Goal: Transaction & Acquisition: Book appointment/travel/reservation

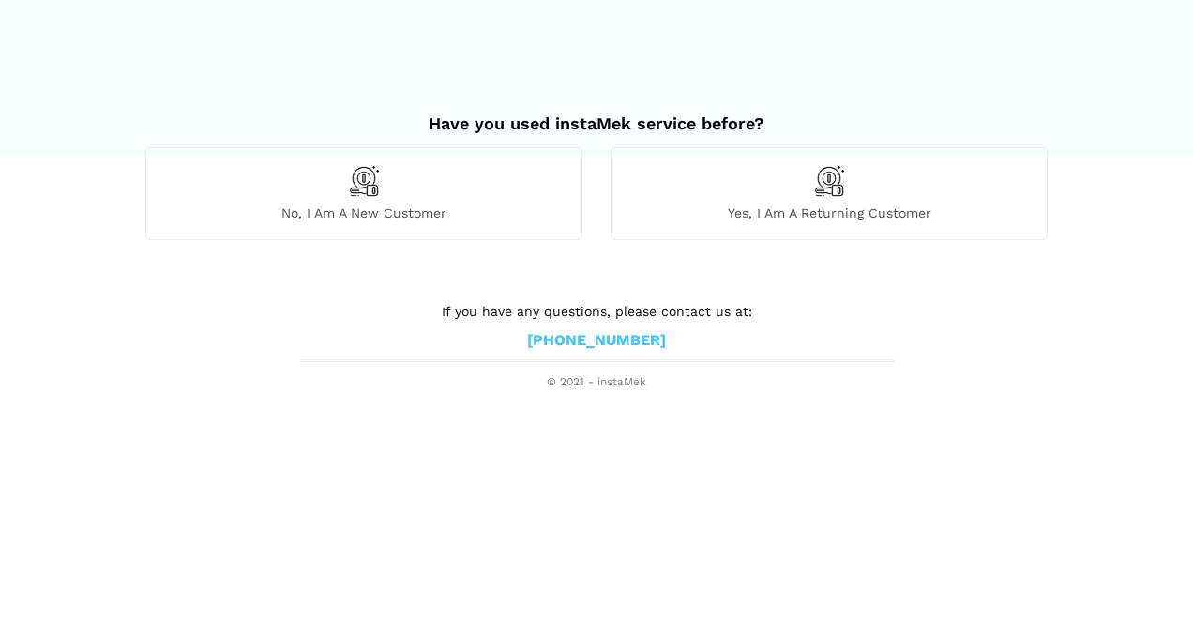
click at [450, 176] on div "No, I am a new customer" at bounding box center [363, 193] width 437 height 92
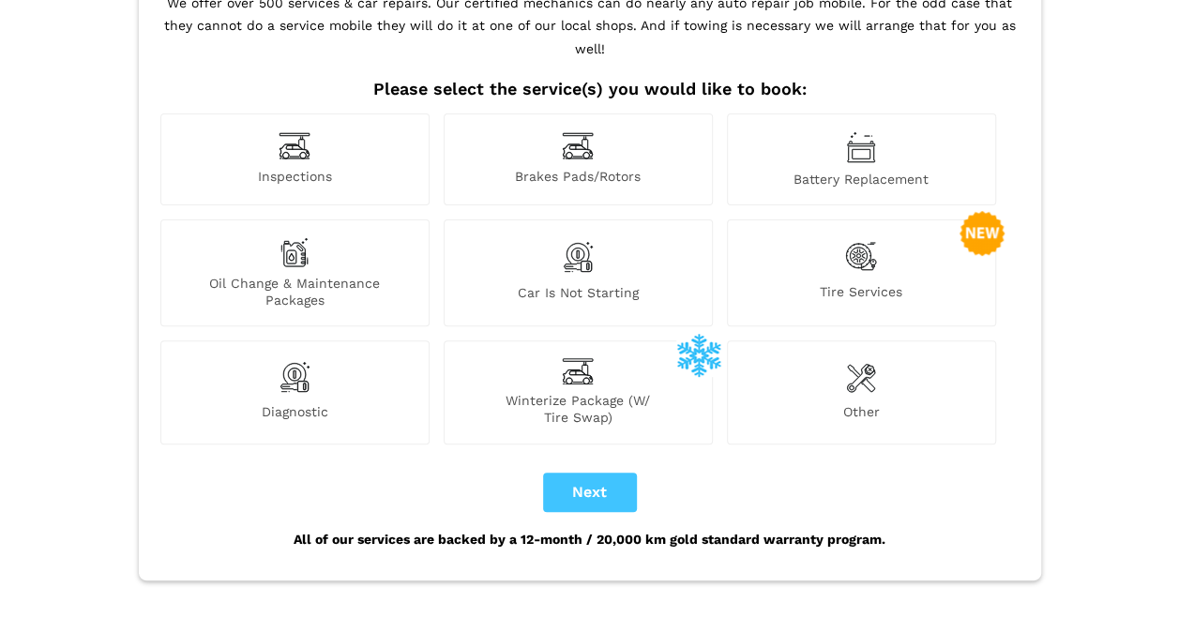
scroll to position [163, 0]
click at [358, 169] on div "Inspections" at bounding box center [294, 160] width 269 height 92
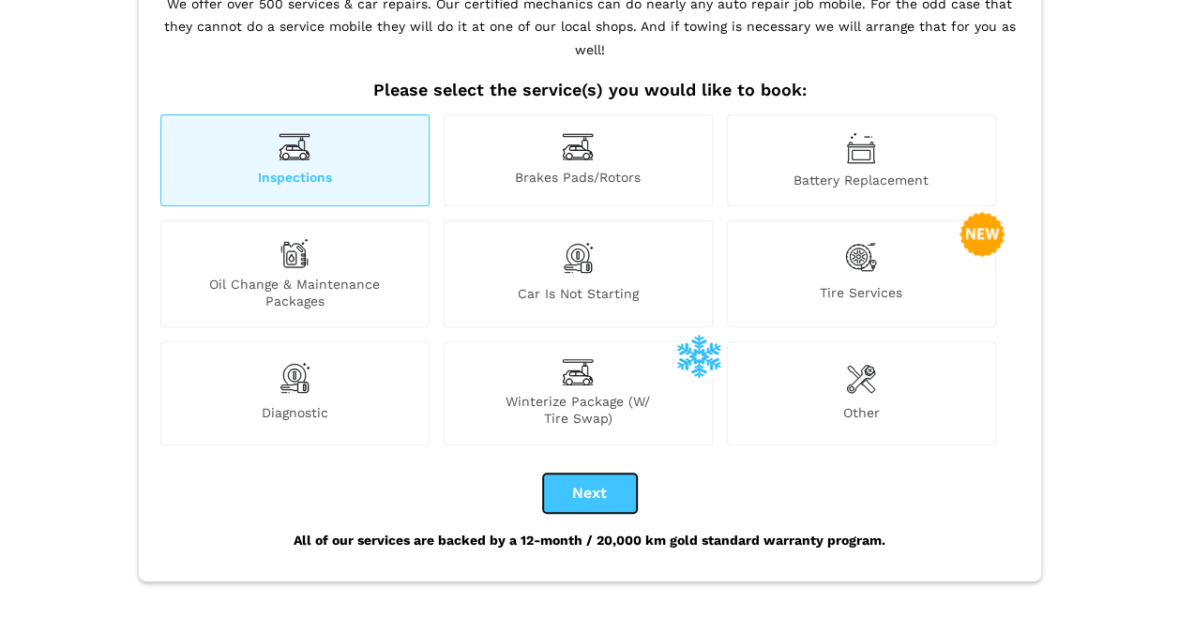
click at [576, 473] on button "Next" at bounding box center [590, 492] width 94 height 39
checkbox input "true"
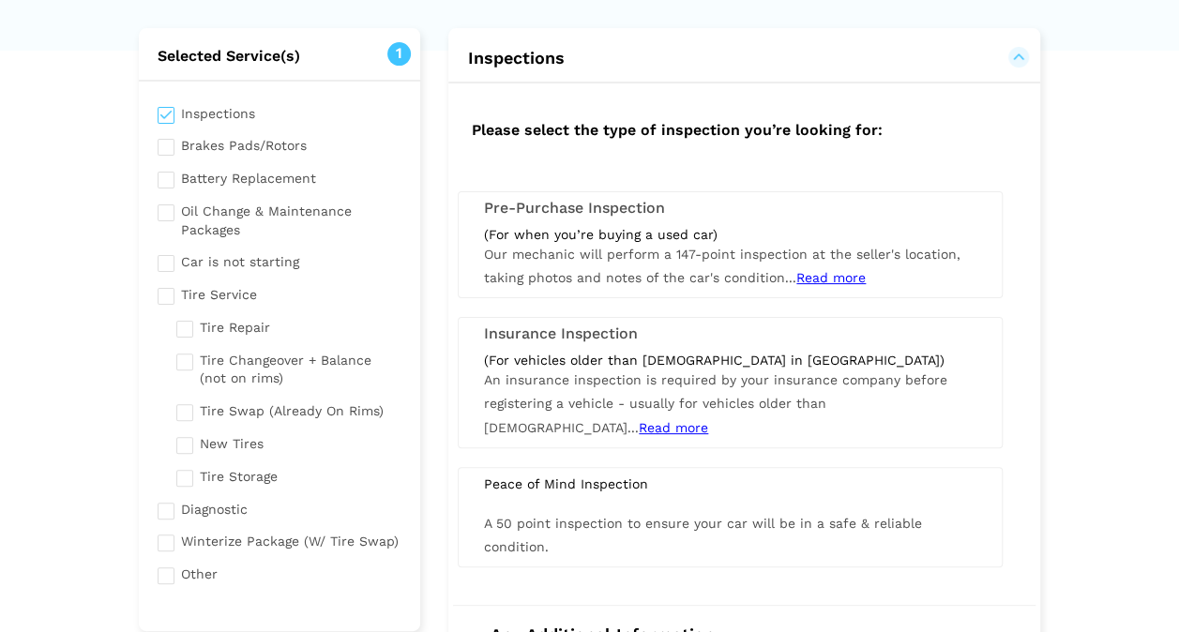
scroll to position [90, 0]
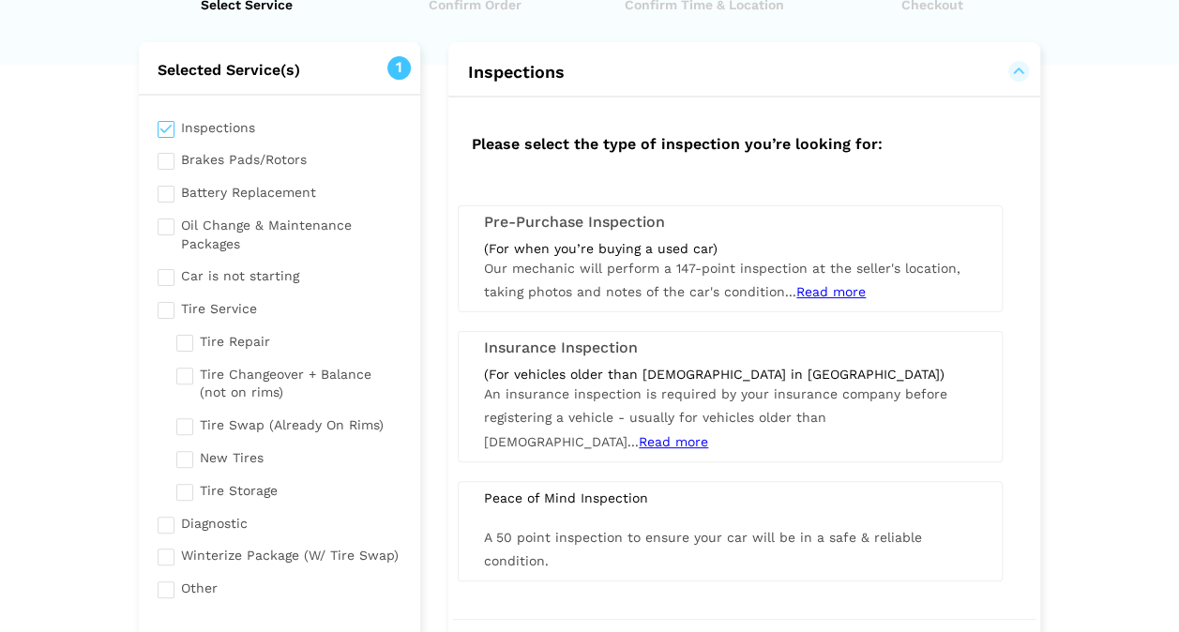
click at [828, 293] on span "Read more" at bounding box center [830, 291] width 69 height 15
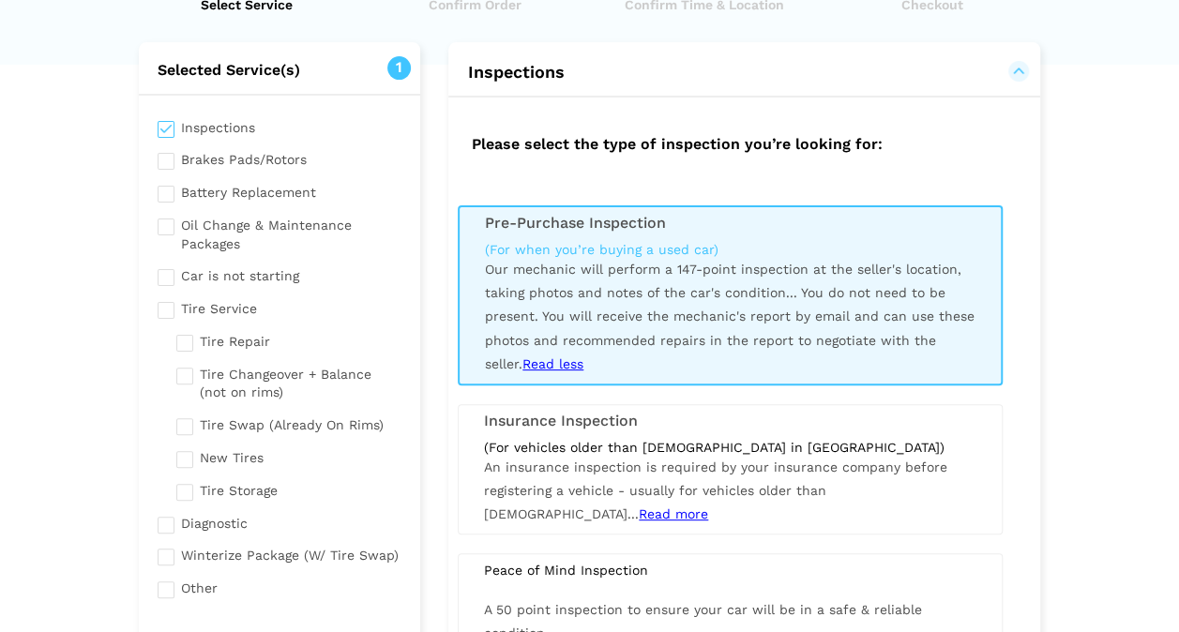
click at [699, 313] on span "You do not need to be present. You will receive the mechanic's report by email …" at bounding box center [729, 328] width 489 height 86
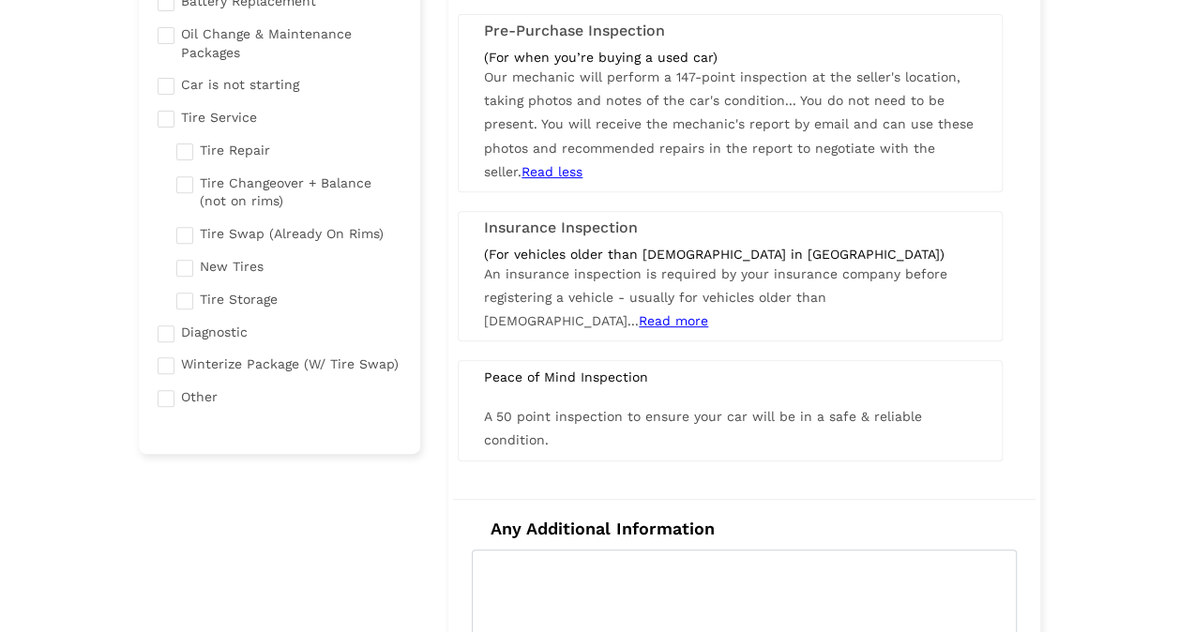
click at [676, 137] on div "(For when you’re buying a used car) Our mechanic will perform a 147-point inspe…" at bounding box center [730, 116] width 520 height 135
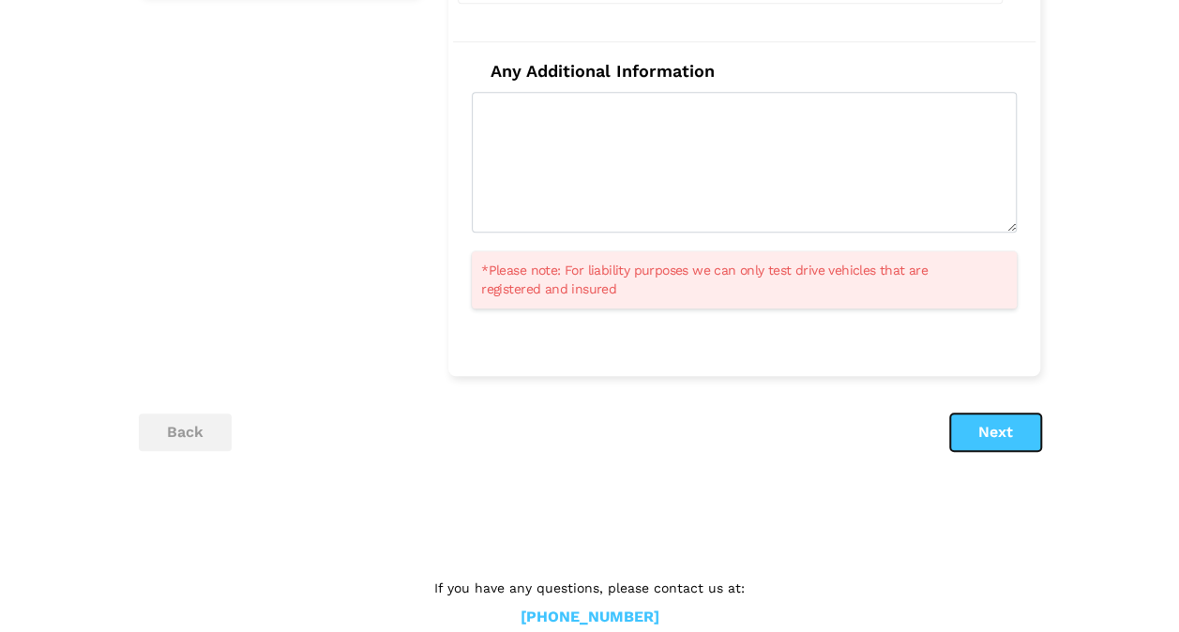
click at [1009, 426] on button "Next" at bounding box center [995, 432] width 91 height 38
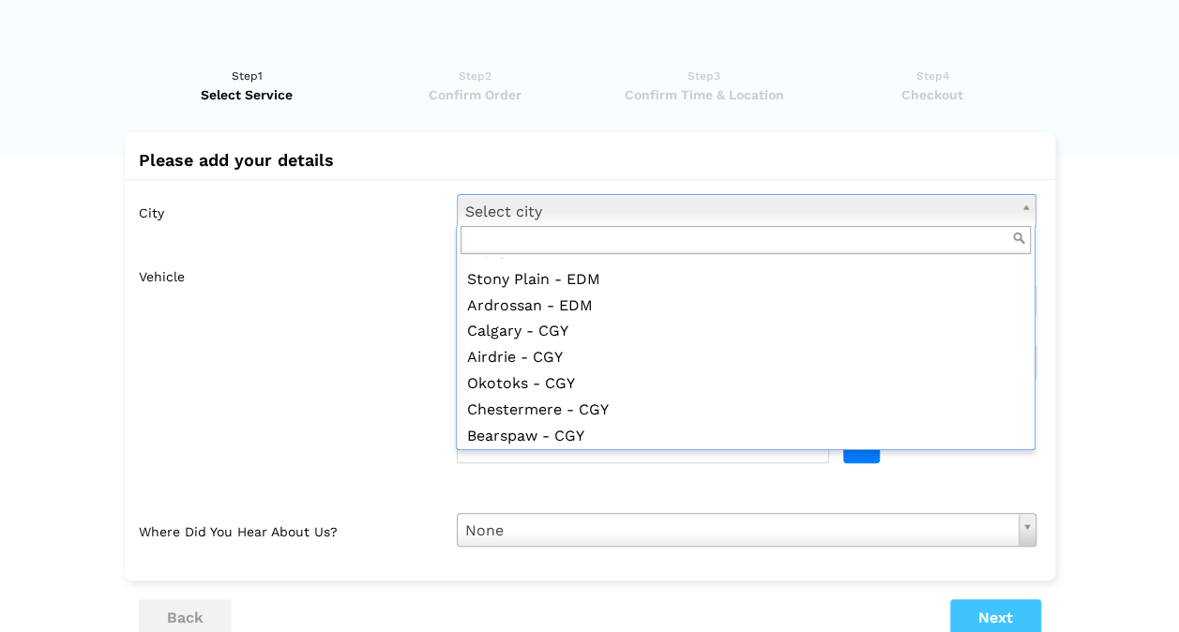
scroll to position [696, 0]
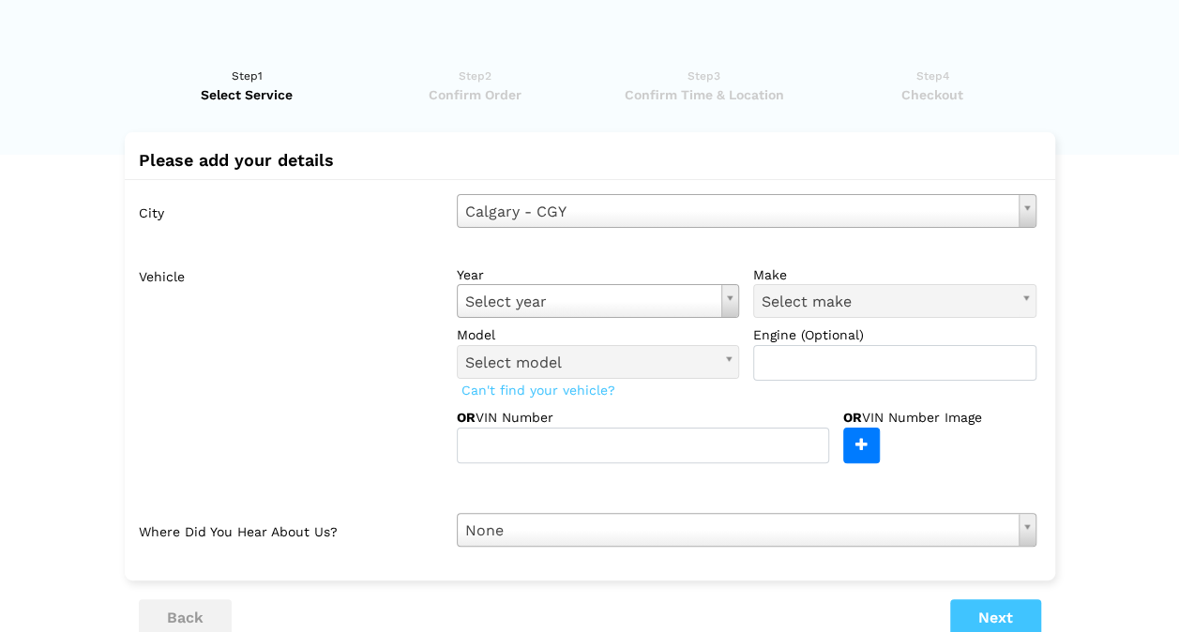
click at [643, 322] on div "year Select year Select year [DATE] 2025 2024 2023 2022 2021 2020 2019 2018 201…" at bounding box center [746, 323] width 579 height 116
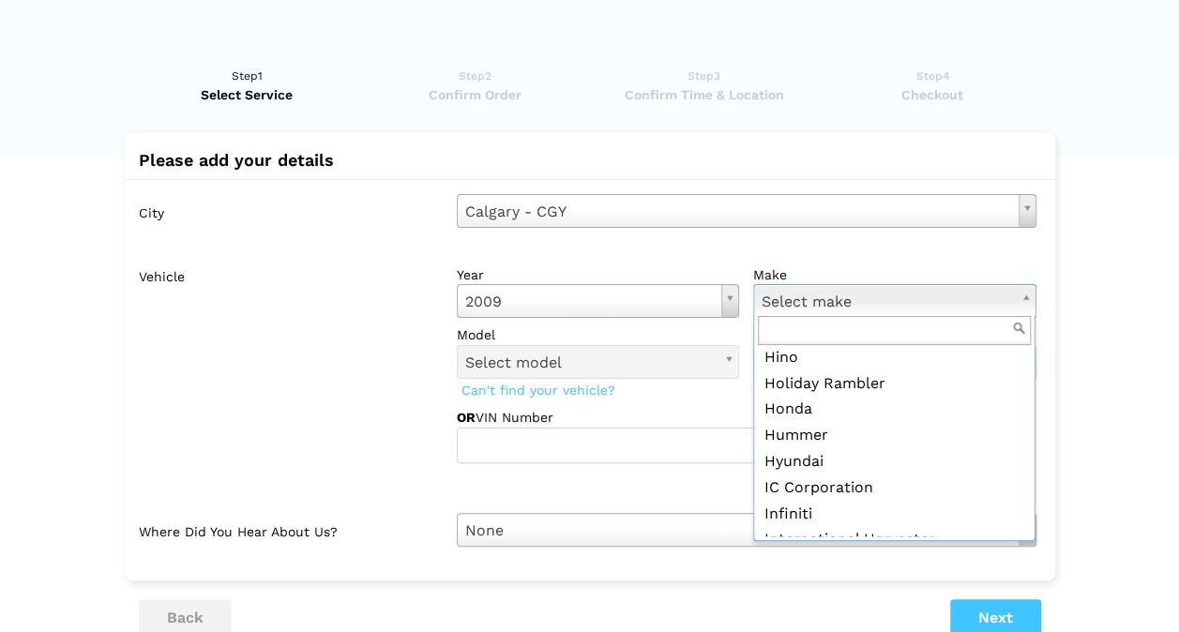
scroll to position [1073, 0]
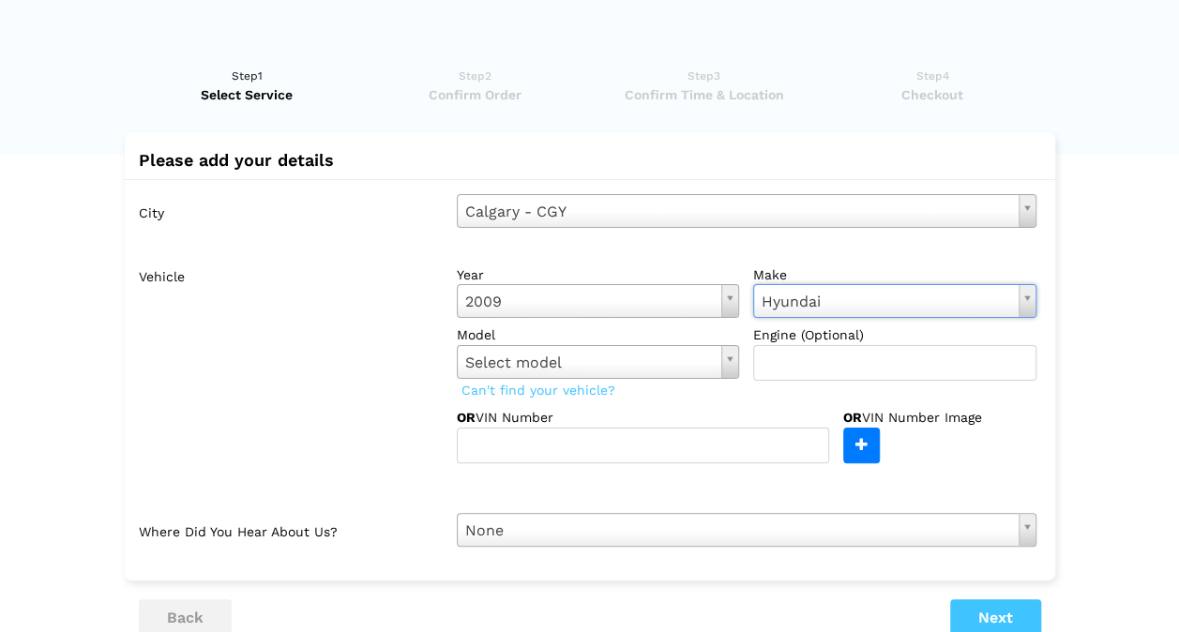
drag, startPoint x: 825, startPoint y: 472, endPoint x: 694, endPoint y: 368, distance: 166.9
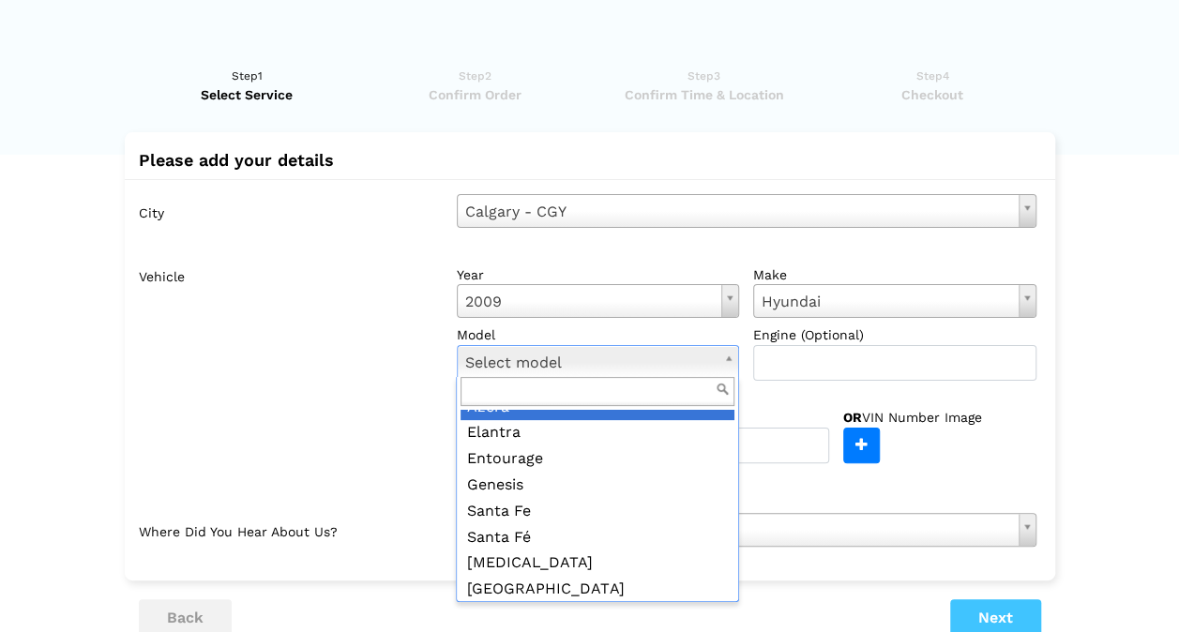
scroll to position [68, 0]
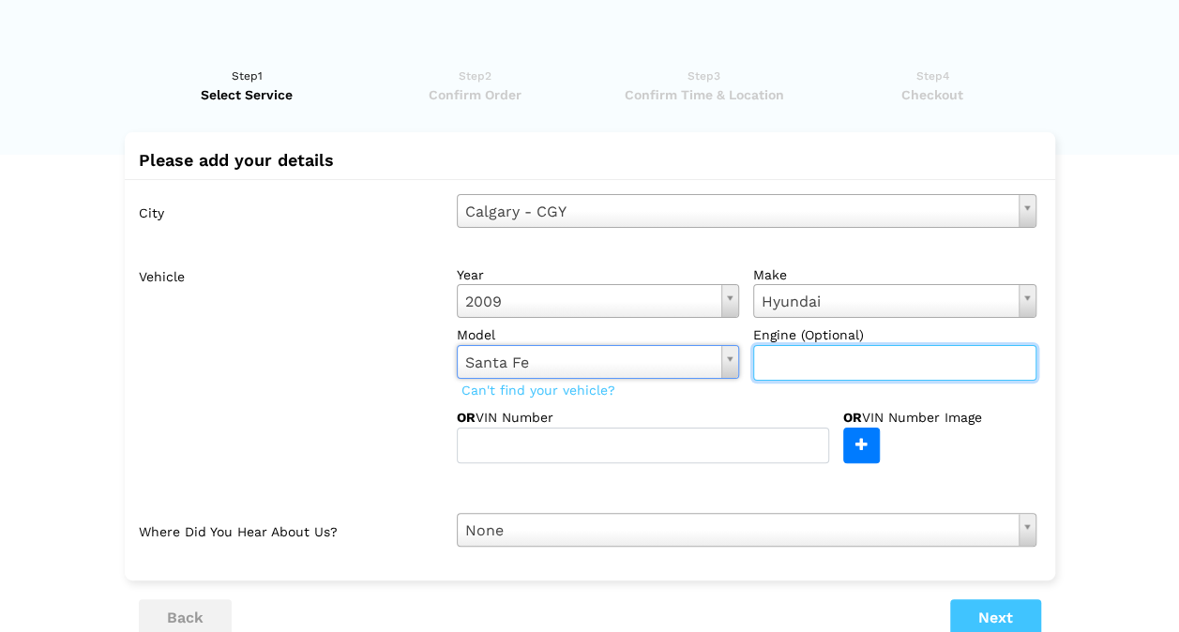
click at [813, 368] on input "text" at bounding box center [894, 363] width 283 height 36
type input "3.4L"
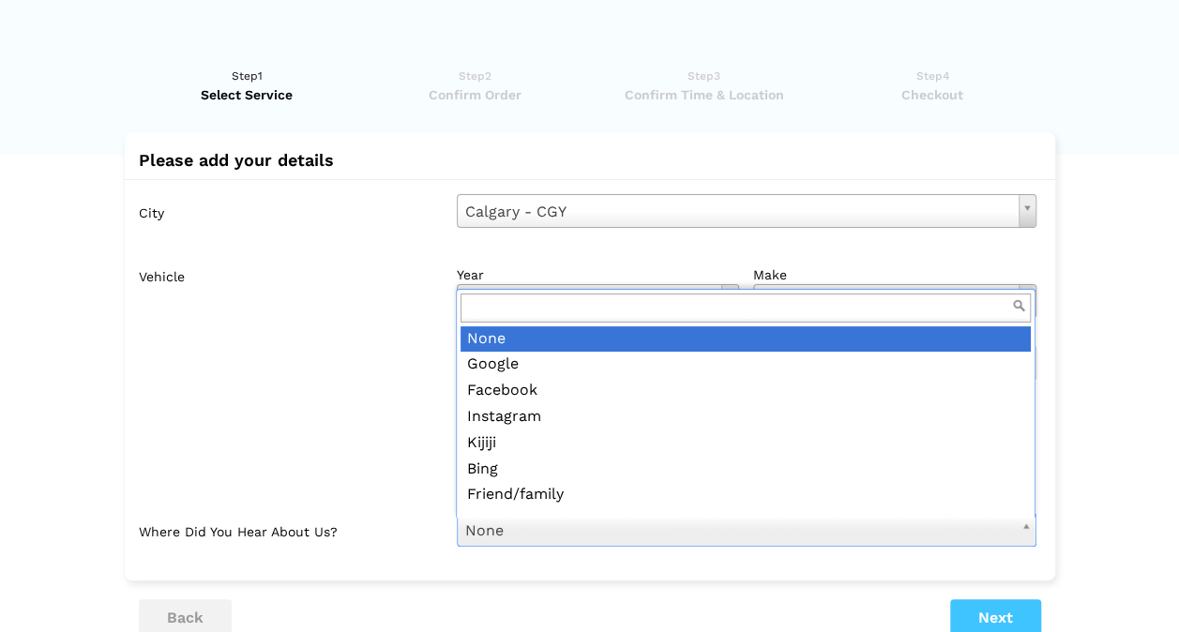
scroll to position [21, 0]
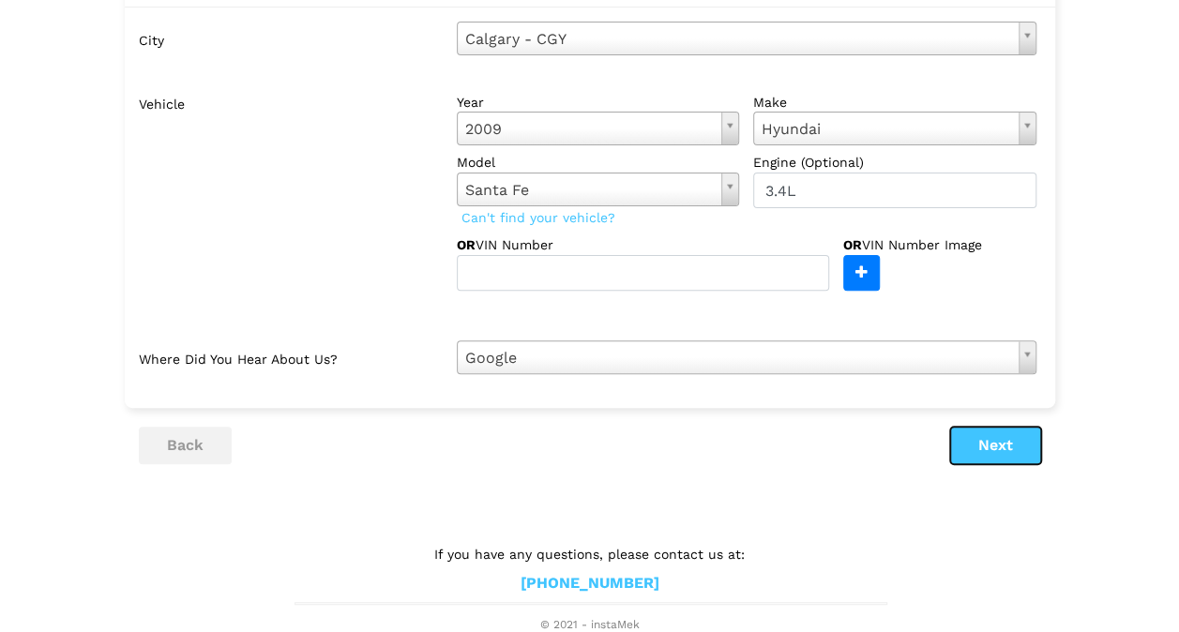
click at [977, 439] on button "Next" at bounding box center [995, 446] width 91 height 38
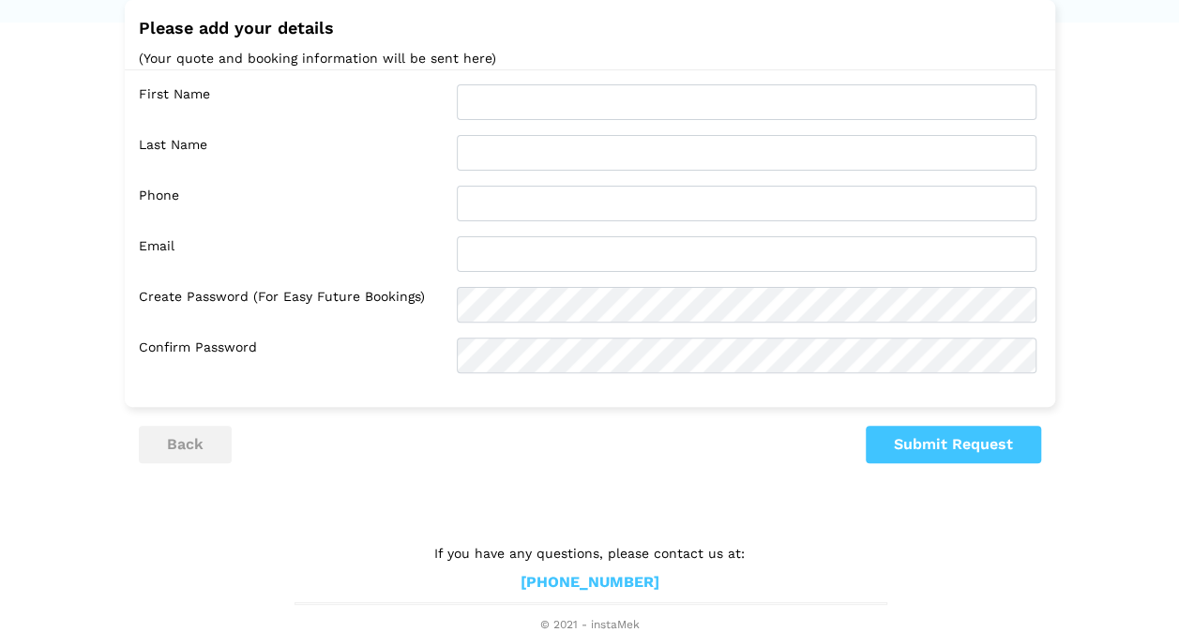
scroll to position [0, 0]
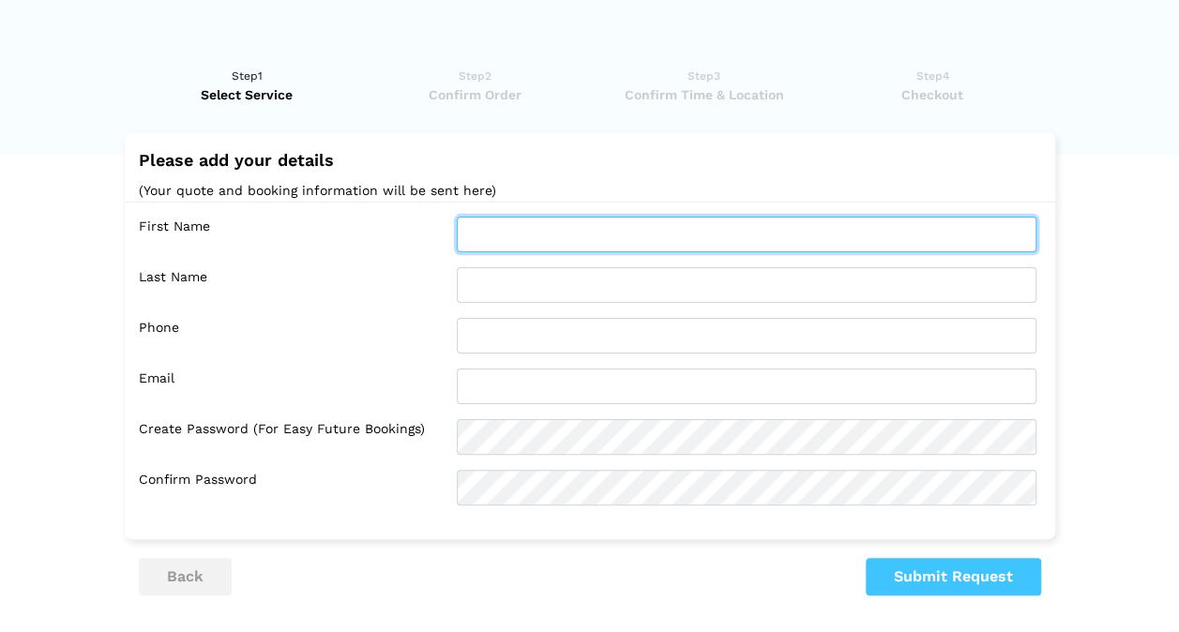
click at [495, 230] on input "text" at bounding box center [746, 235] width 579 height 36
type input "[PERSON_NAME]"
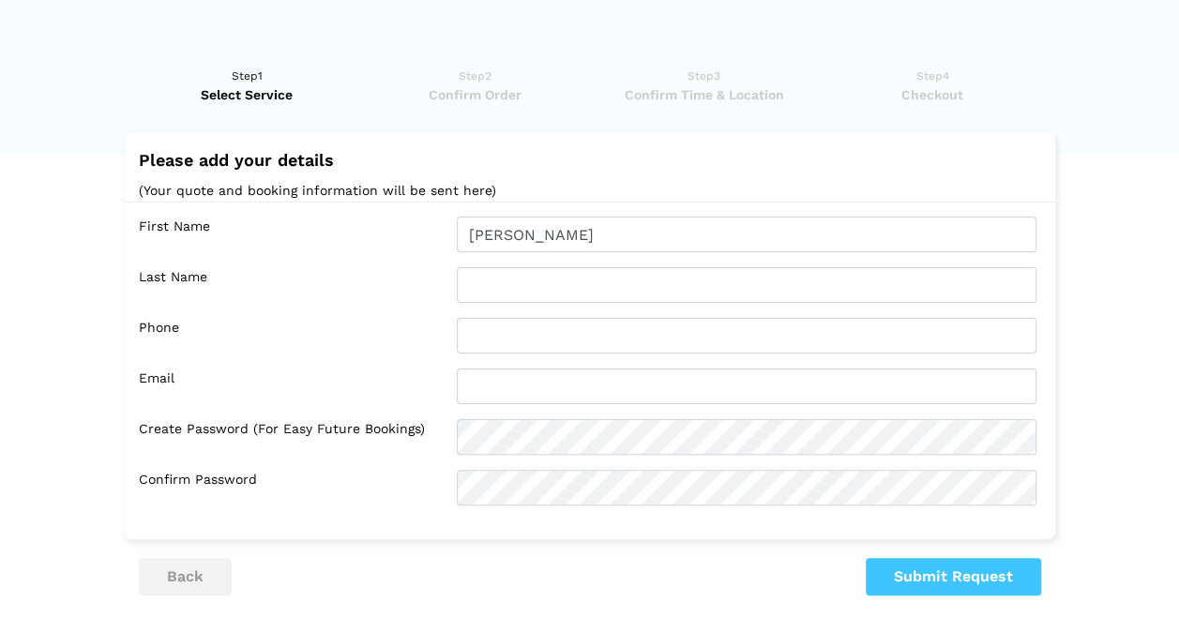
type input "Dame"
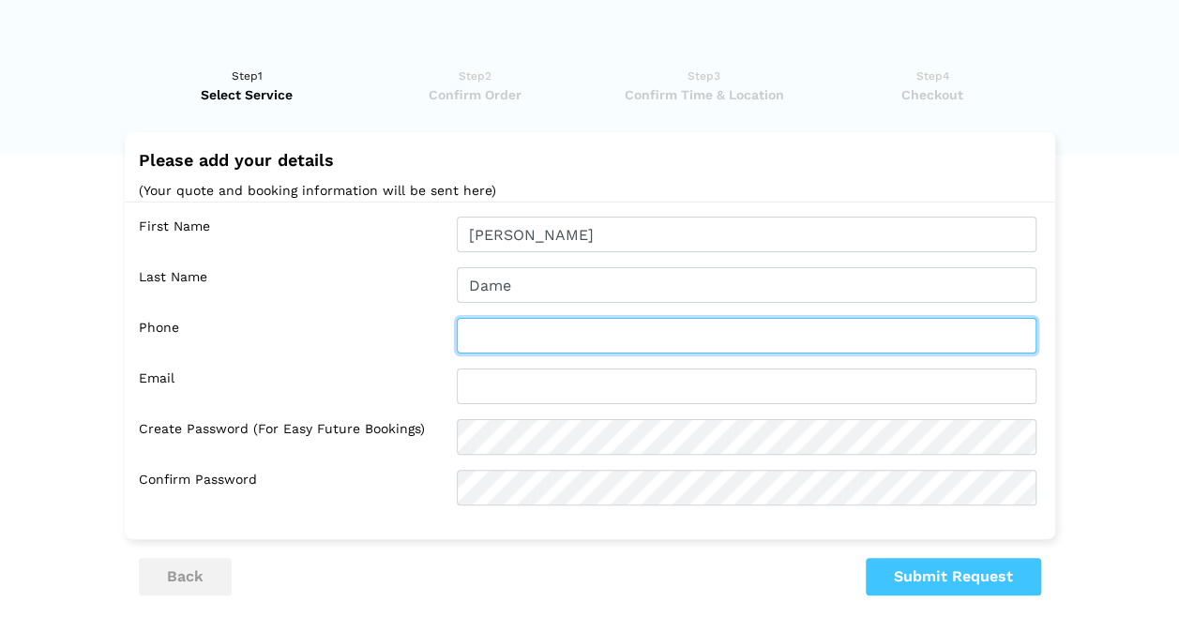
type input "4032096300"
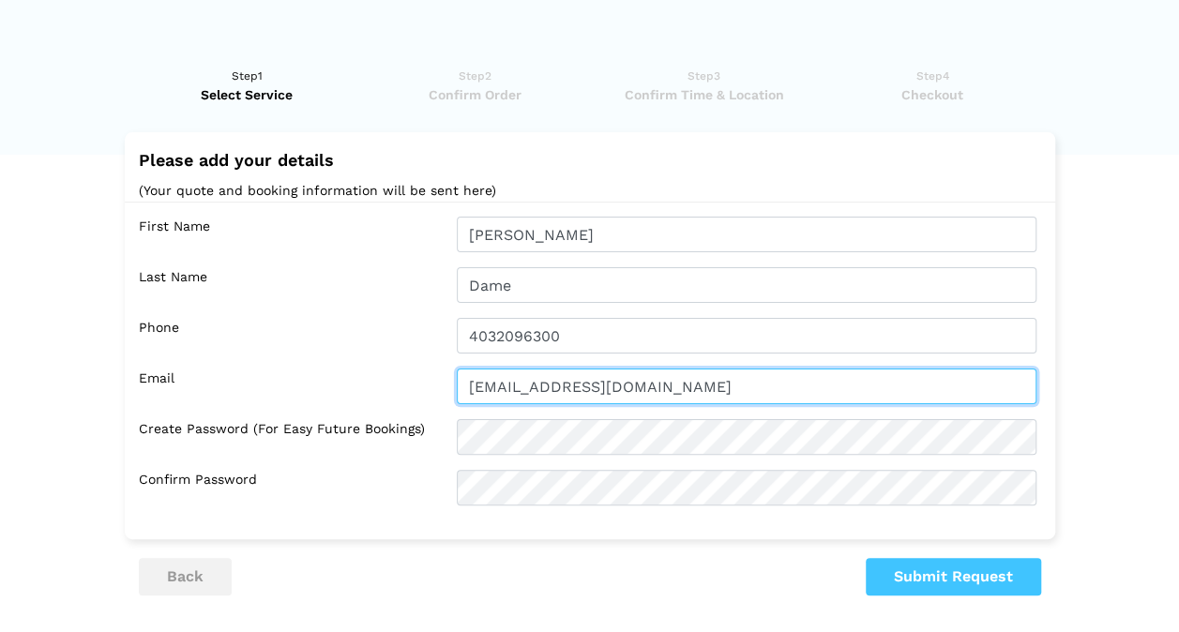
drag, startPoint x: 674, startPoint y: 398, endPoint x: 307, endPoint y: 381, distance: 368.0
click at [307, 381] on div "Email [EMAIL_ADDRESS][DOMAIN_NAME]" at bounding box center [594, 386] width 911 height 36
type input "[EMAIL_ADDRESS][DOMAIN_NAME]"
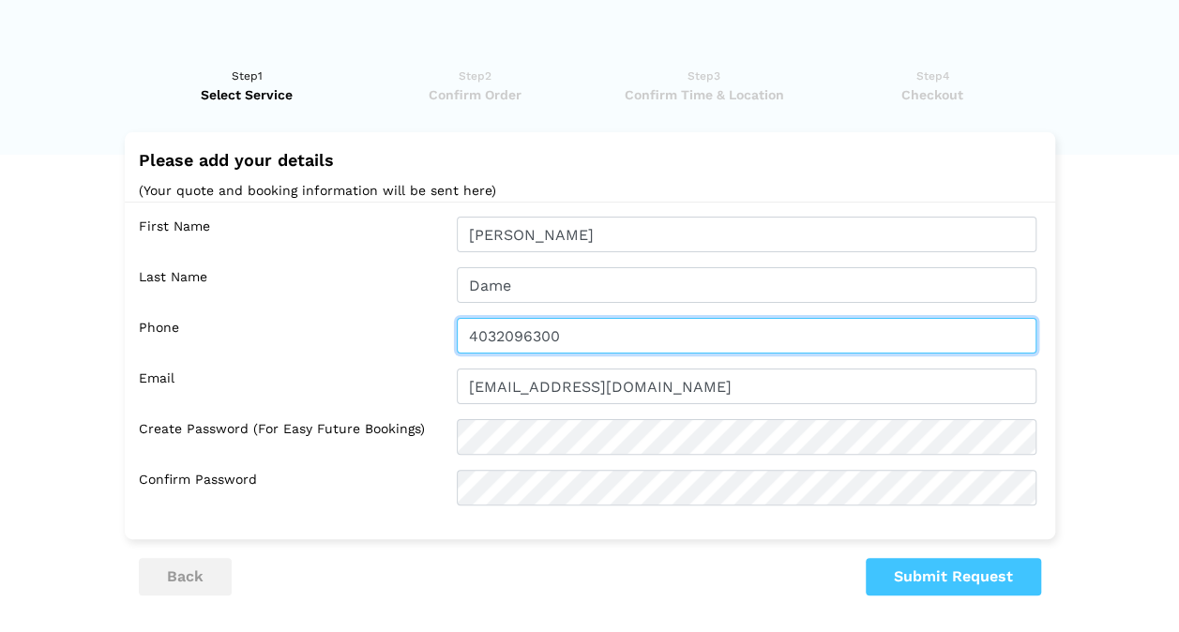
drag, startPoint x: 605, startPoint y: 331, endPoint x: 159, endPoint y: 300, distance: 446.4
click at [159, 300] on div "First Name [PERSON_NAME] Last Name Dame Phone 4032096300 Email [EMAIL_ADDRESS][…" at bounding box center [590, 361] width 930 height 319
type input "4039927164"
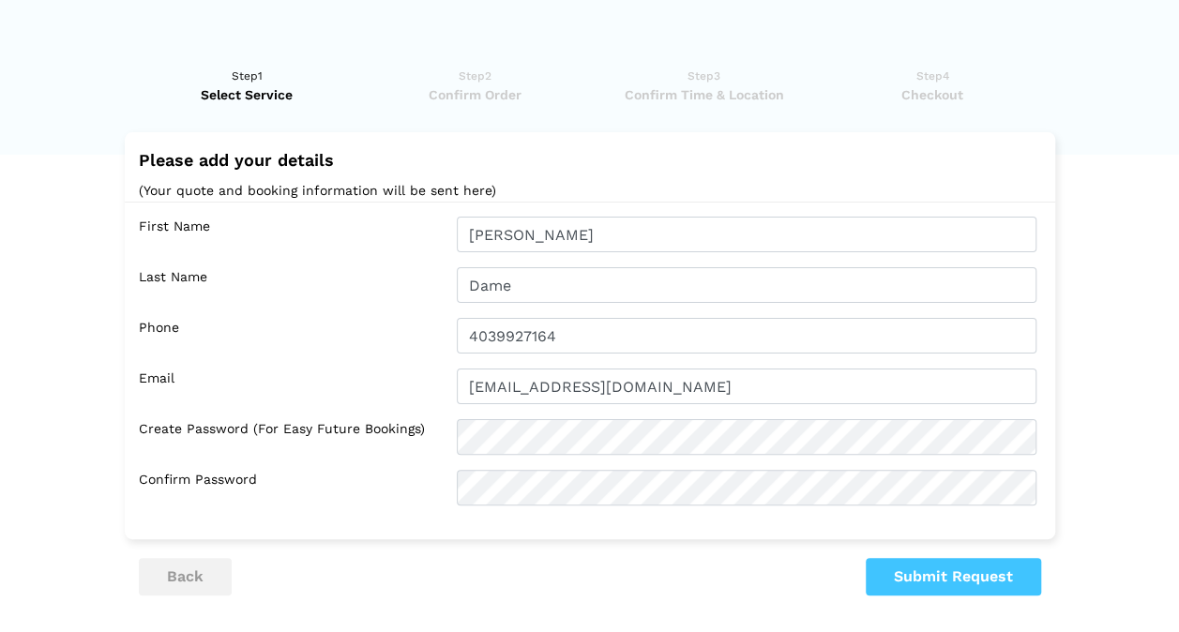
click at [206, 355] on div "First Name [PERSON_NAME] Last Name Dame Phone 4039927164 Email [EMAIL_ADDRESS][…" at bounding box center [590, 361] width 930 height 319
click at [934, 575] on button "Submit Request" at bounding box center [952, 577] width 175 height 38
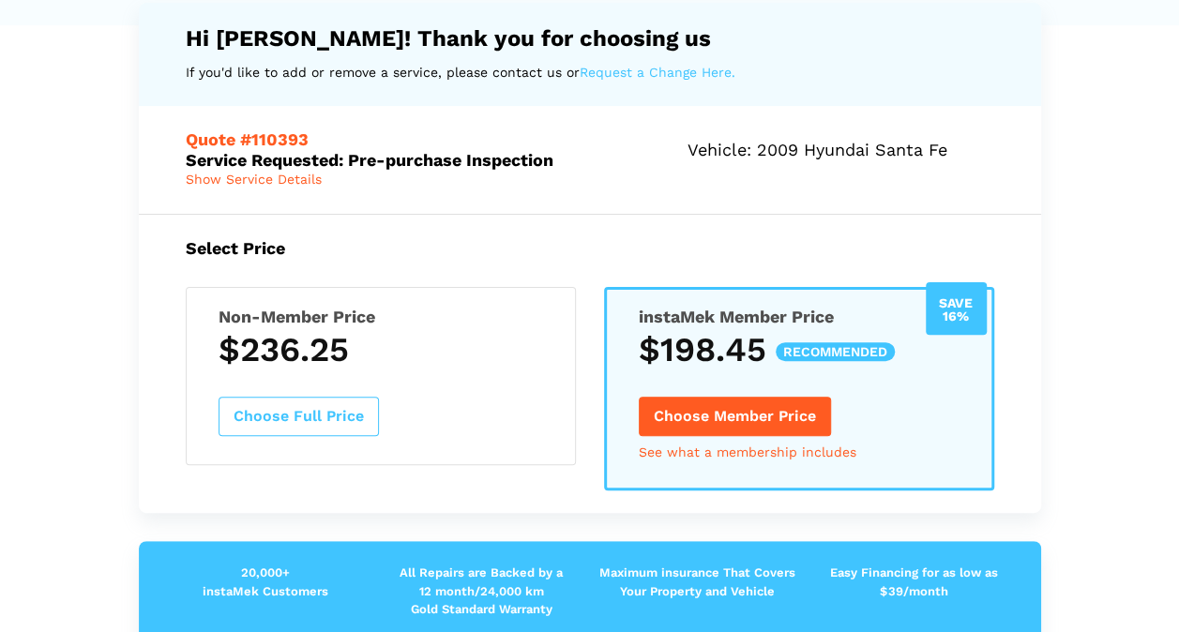
scroll to position [123, 0]
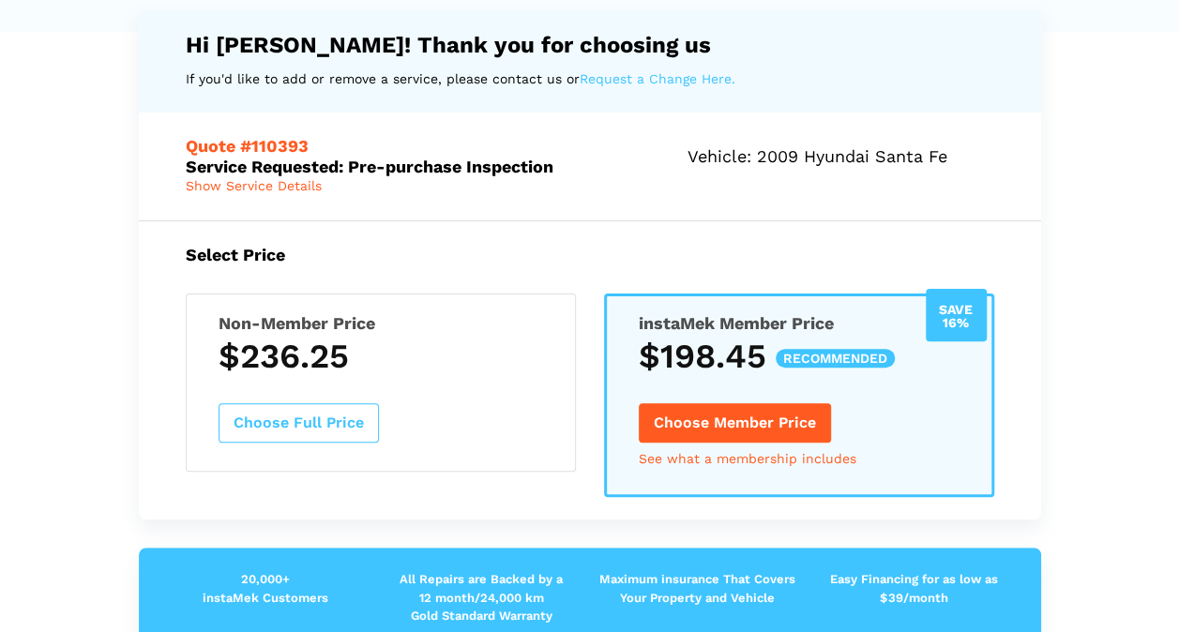
click at [264, 190] on span "Show Service Details" at bounding box center [254, 185] width 136 height 15
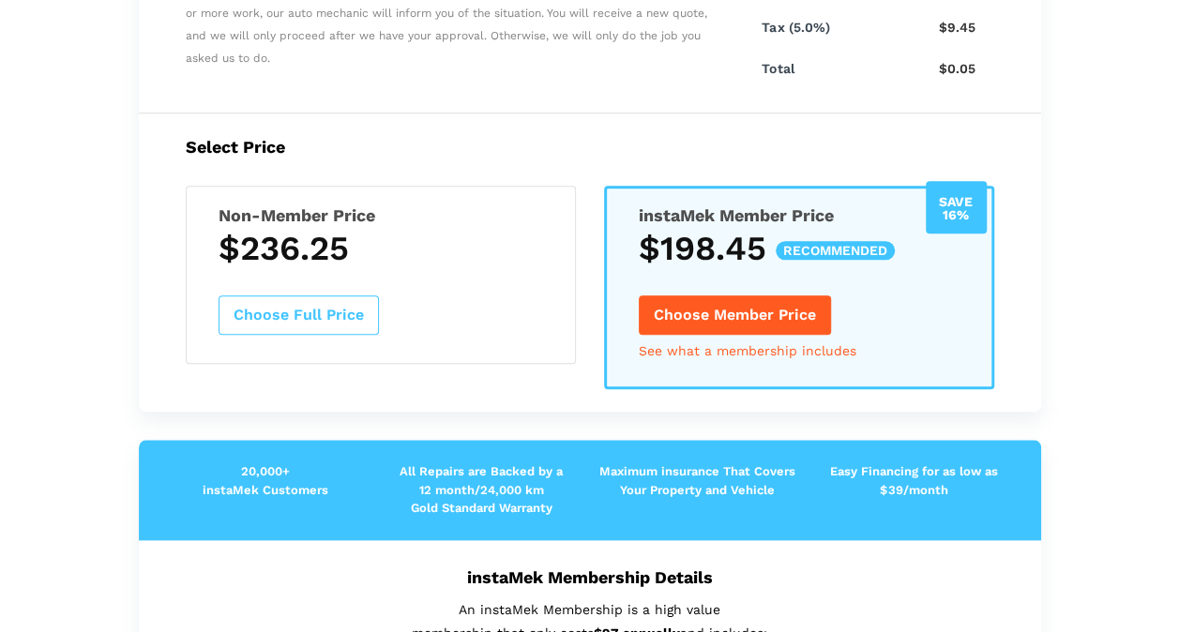
scroll to position [853, 0]
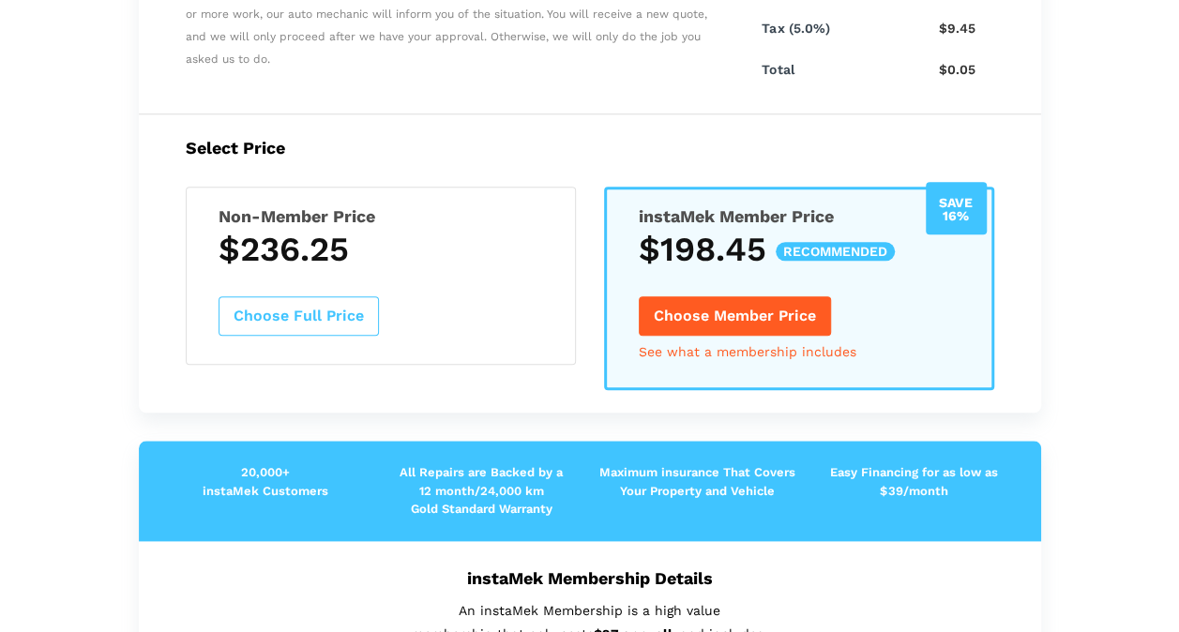
click at [315, 317] on button "Choose Full Price" at bounding box center [298, 315] width 160 height 39
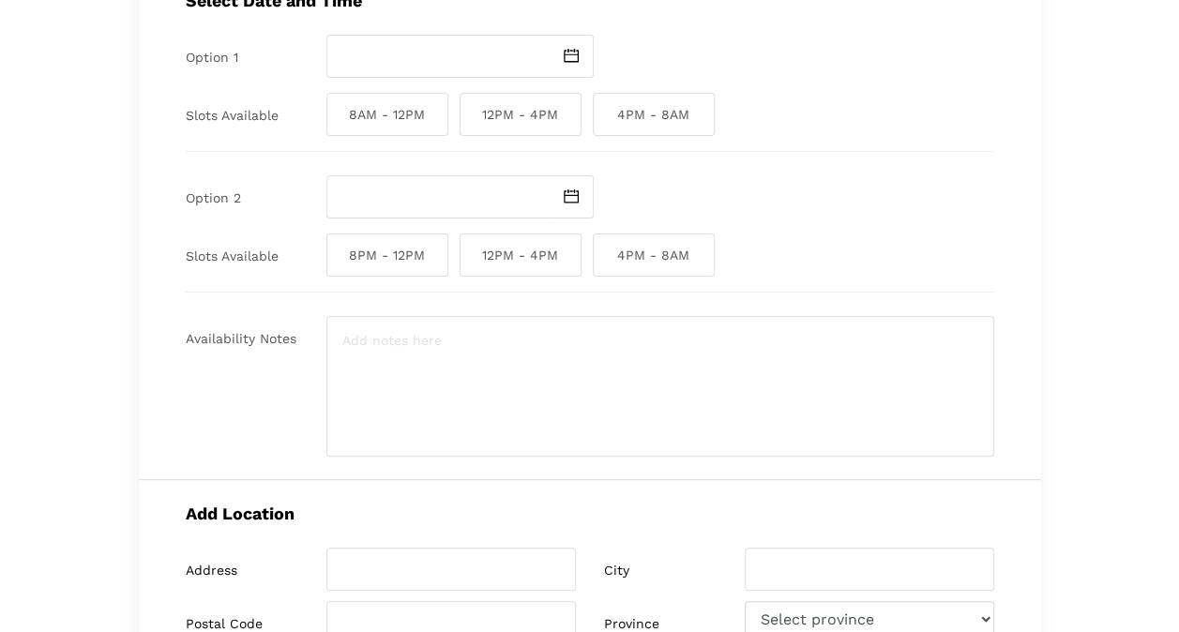
scroll to position [147, 0]
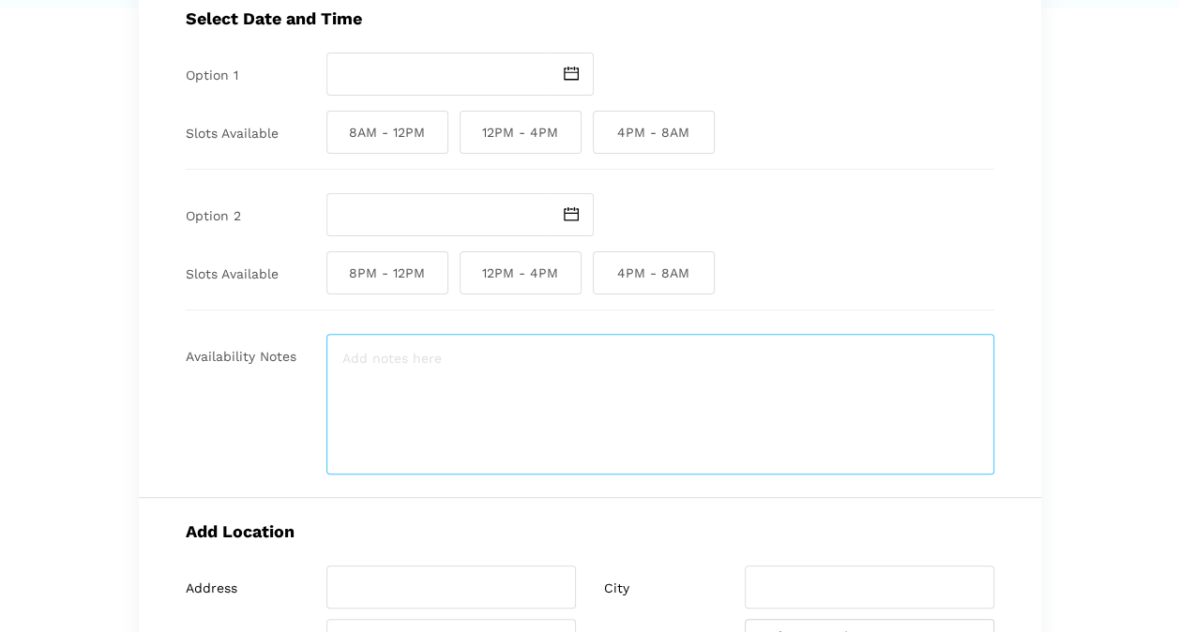
drag, startPoint x: 602, startPoint y: 471, endPoint x: 176, endPoint y: 39, distance: 606.0
click at [176, 39] on div "Select Date and Time Option 1 Slots Available 8AM - 12PM 12PM - 4PM 4PM - 8AM O…" at bounding box center [590, 241] width 902 height 513
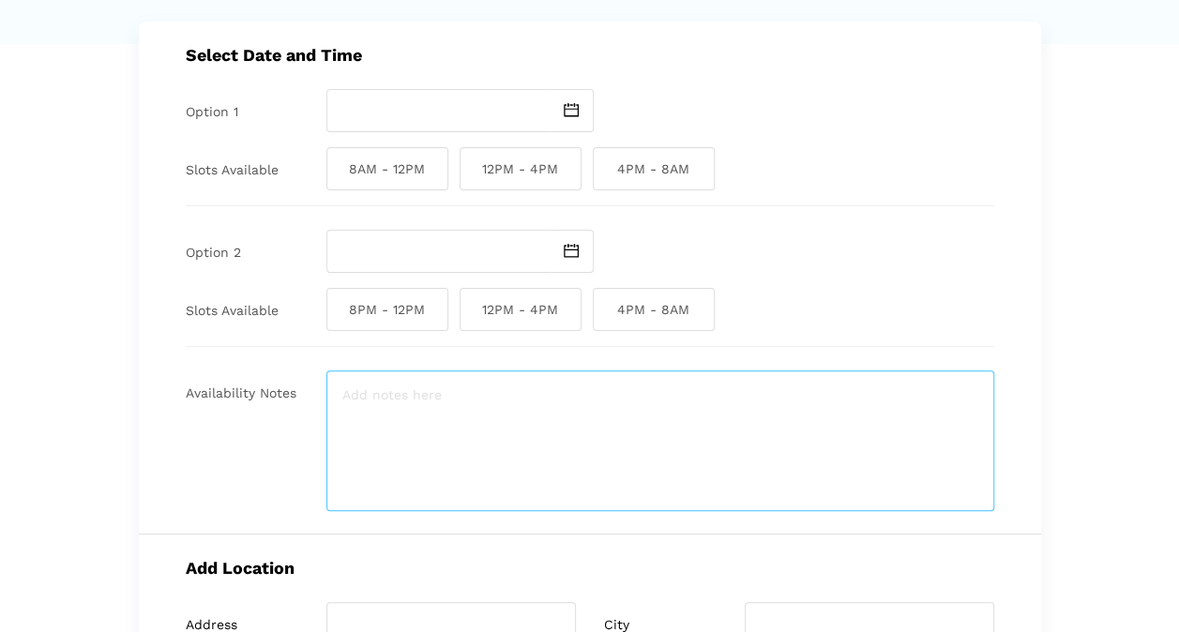
scroll to position [0, 0]
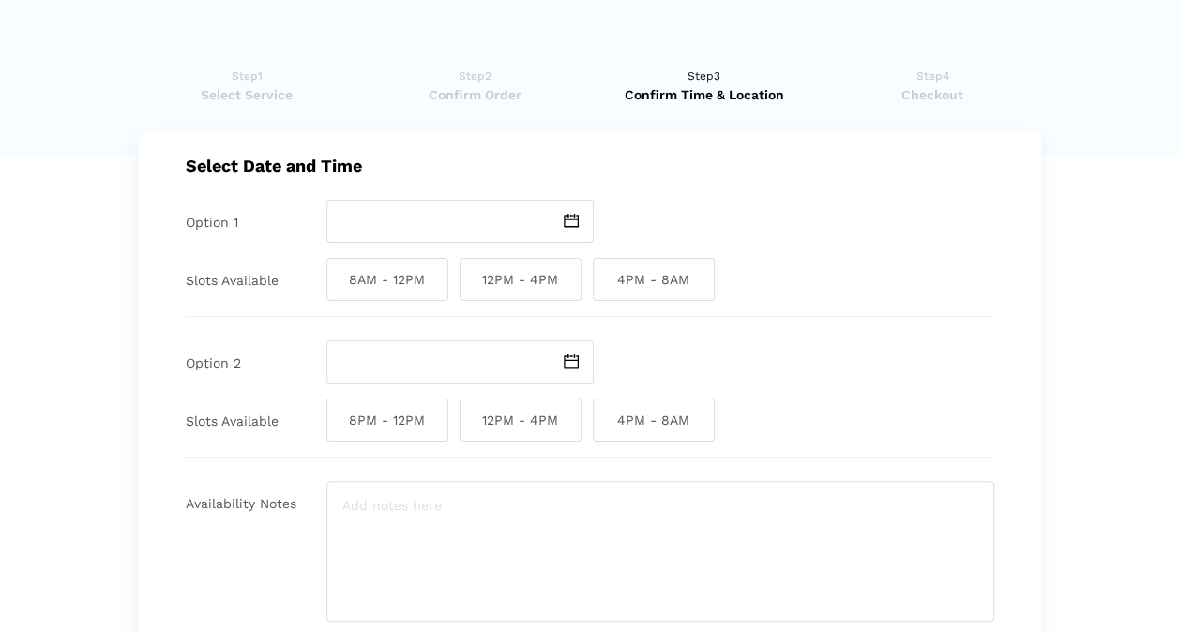
click at [570, 225] on img at bounding box center [571, 221] width 15 height 14
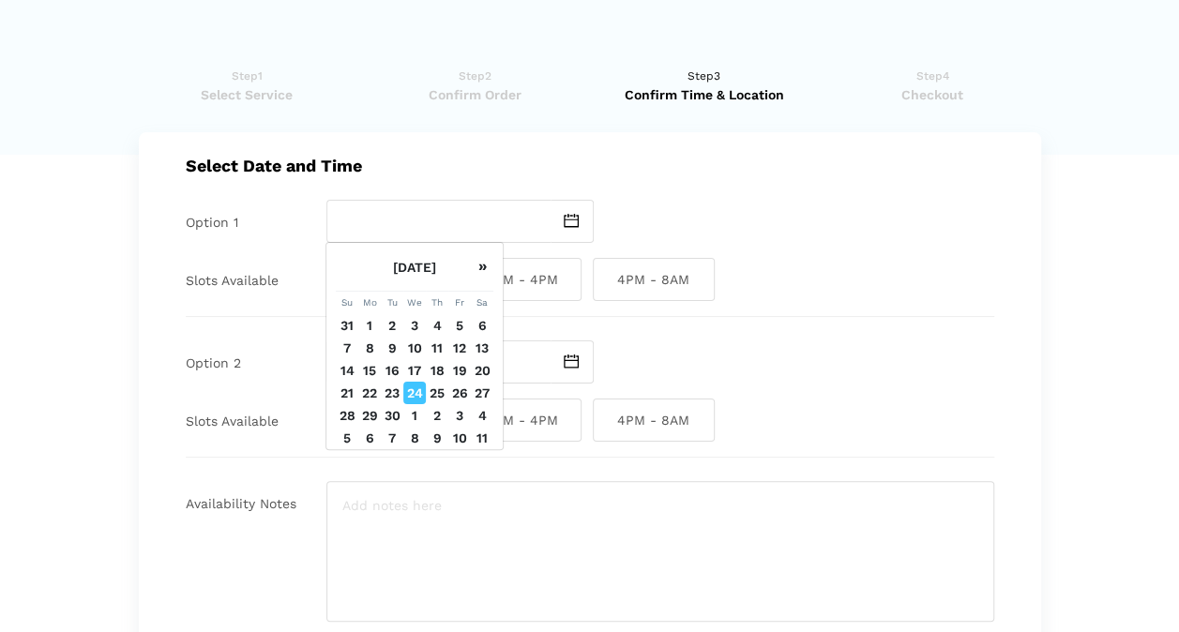
click at [437, 404] on td "25" at bounding box center [437, 393] width 23 height 23
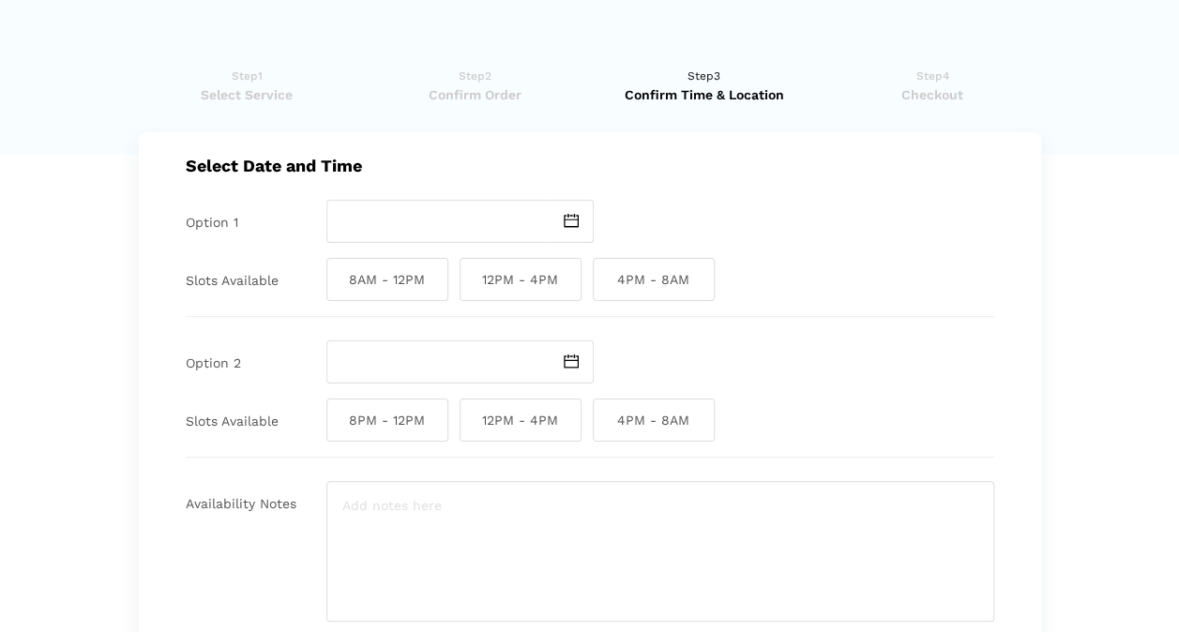
type input "[DATE]"
click at [488, 289] on span "12PM - 4PM" at bounding box center [520, 279] width 122 height 43
click at [472, 289] on input "12PM - 4PM" at bounding box center [465, 279] width 12 height 43
click at [489, 281] on span "12PM - 4PM" at bounding box center [520, 279] width 122 height 43
click at [472, 281] on input "12PM - 4PM" at bounding box center [465, 279] width 12 height 43
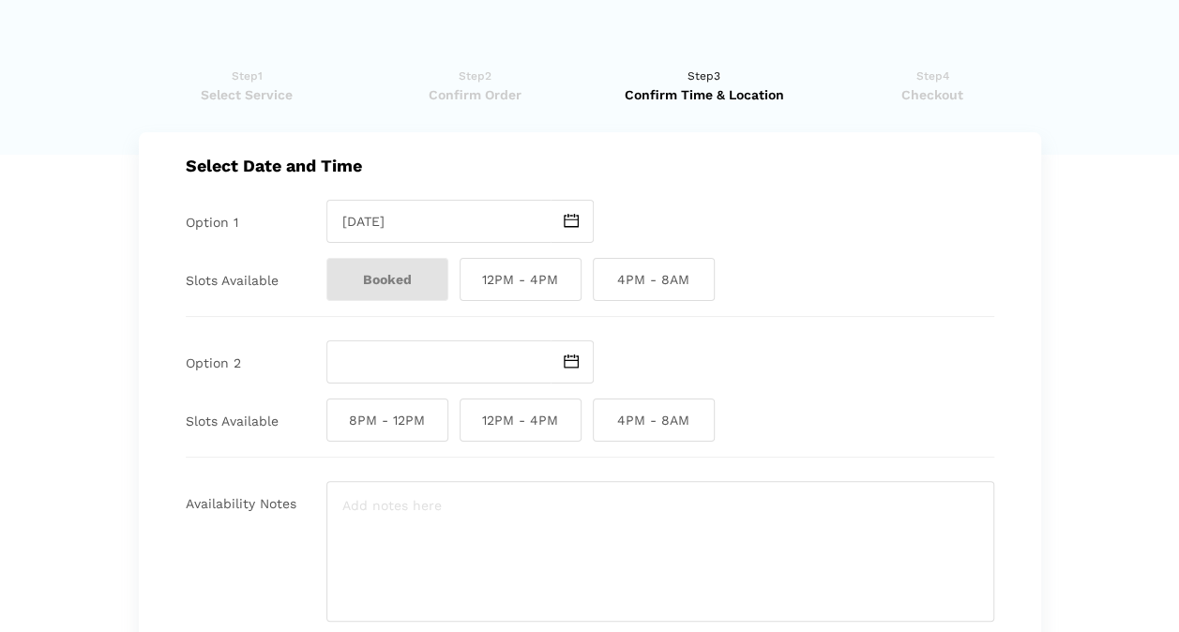
click at [521, 287] on span "12PM - 4PM" at bounding box center [520, 279] width 122 height 43
click at [472, 287] on input "12PM - 4PM" at bounding box center [465, 279] width 12 height 43
checkbox input "true"
click at [569, 375] on span at bounding box center [571, 361] width 43 height 43
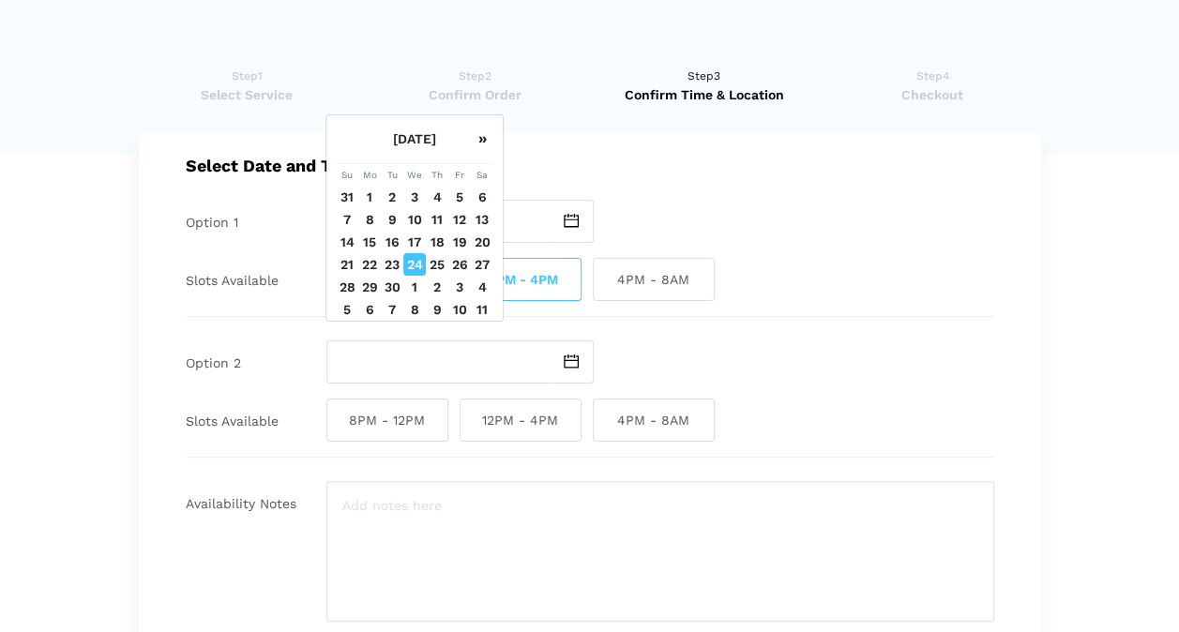
click at [456, 276] on td "26" at bounding box center [459, 264] width 23 height 23
type input "[DATE]"
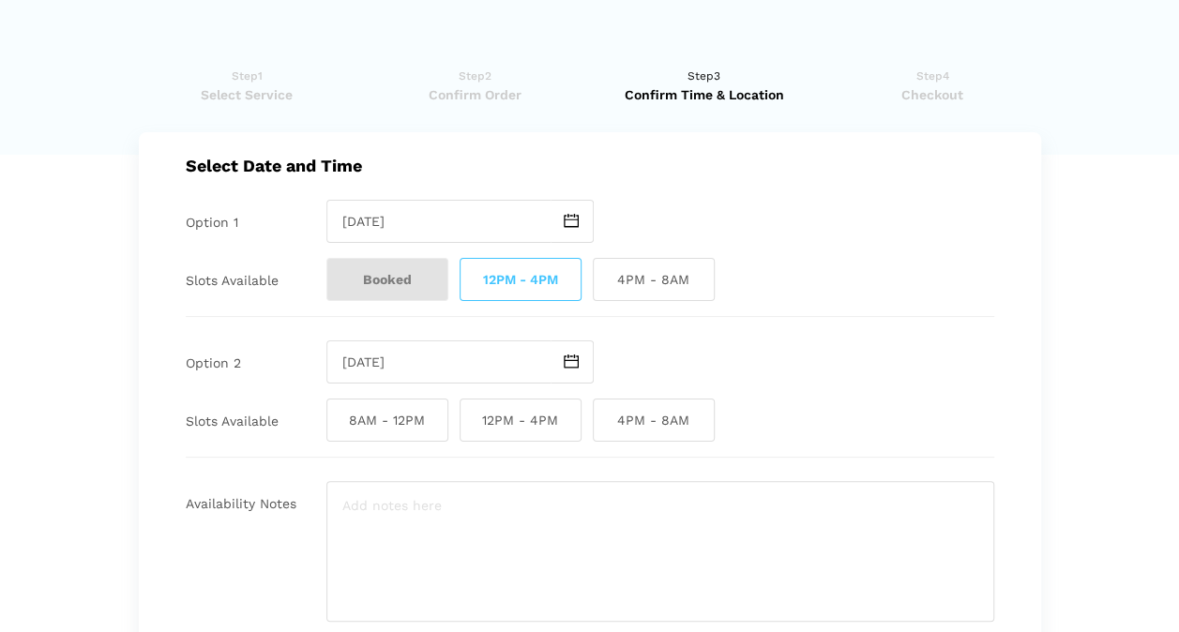
click at [384, 274] on span "Booked" at bounding box center [387, 279] width 122 height 43
click at [516, 273] on span "12PM - 4PM" at bounding box center [520, 279] width 122 height 43
click at [472, 273] on input "12PM - 4PM" at bounding box center [465, 279] width 12 height 43
click at [493, 285] on span "12PM - 4PM" at bounding box center [520, 279] width 122 height 43
click at [472, 285] on input "12PM - 4PM" at bounding box center [465, 279] width 12 height 43
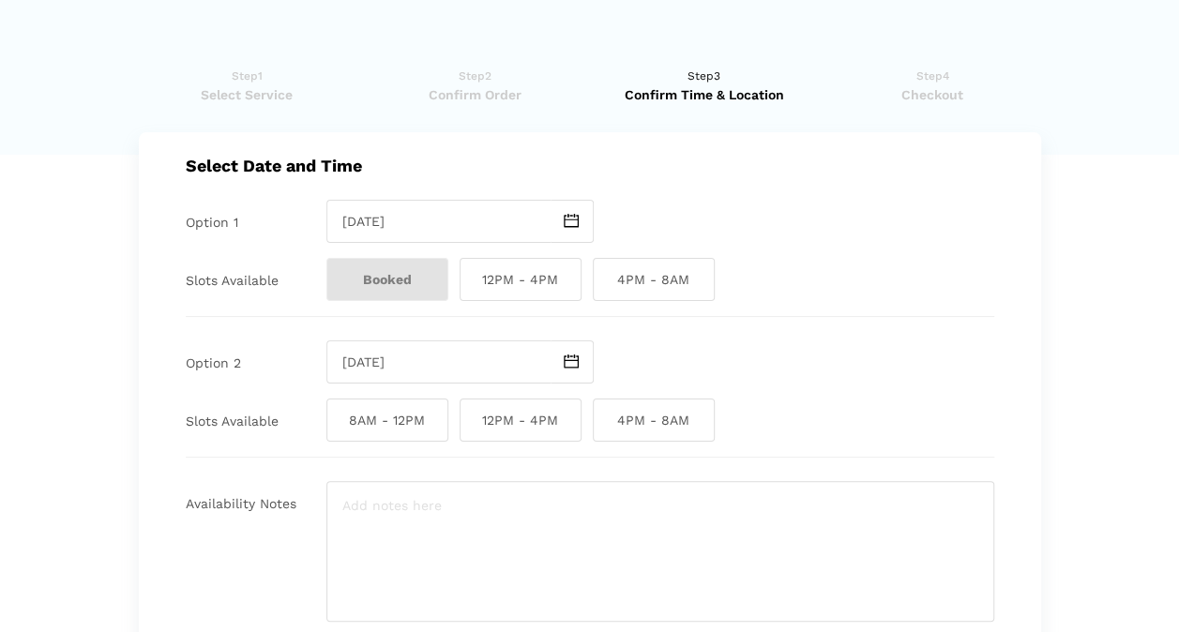
checkbox input "true"
click at [477, 86] on span "Confirm Order" at bounding box center [475, 94] width 217 height 19
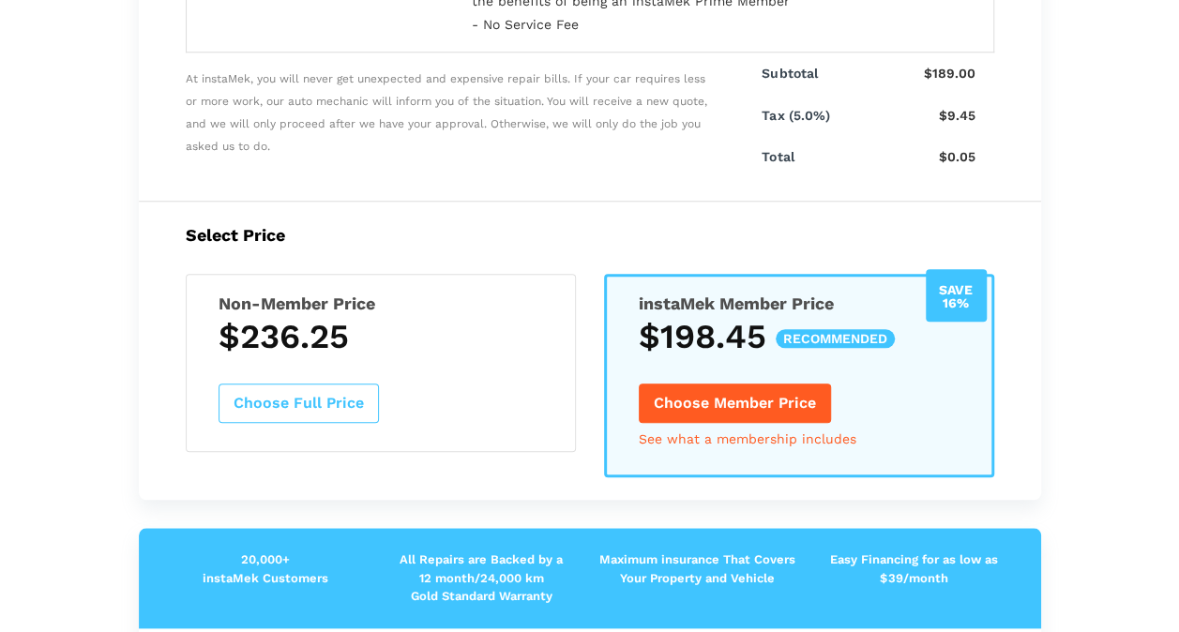
scroll to position [774, 0]
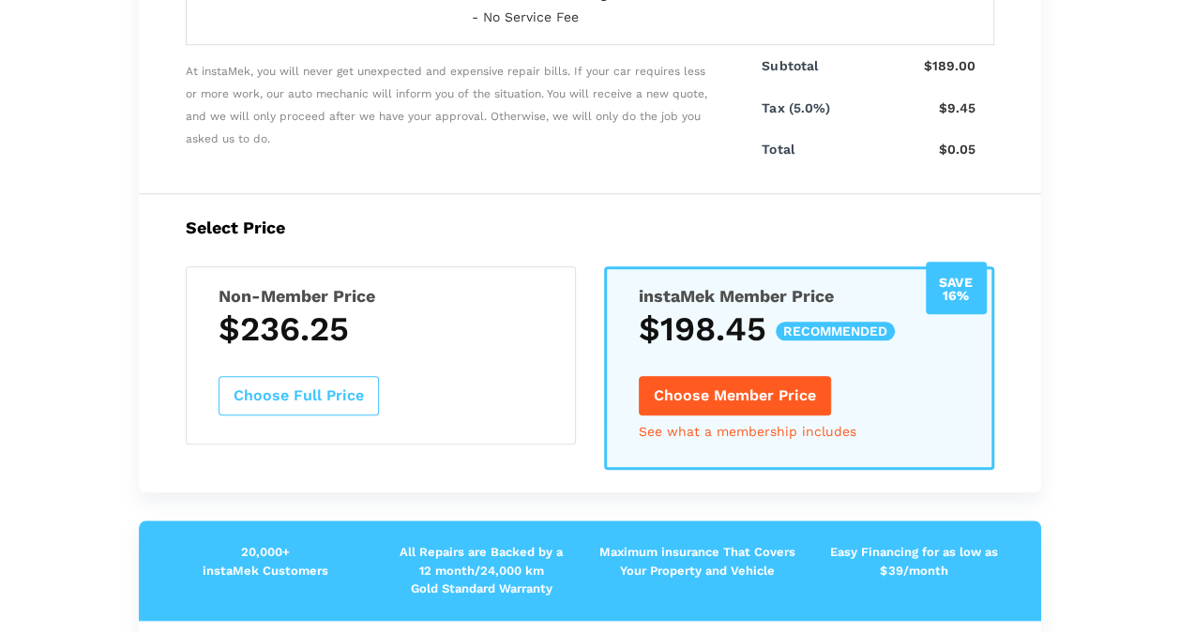
click at [432, 286] on h5 "Non-Member Price" at bounding box center [380, 296] width 324 height 20
click at [296, 376] on button "Choose Full Price" at bounding box center [298, 395] width 160 height 39
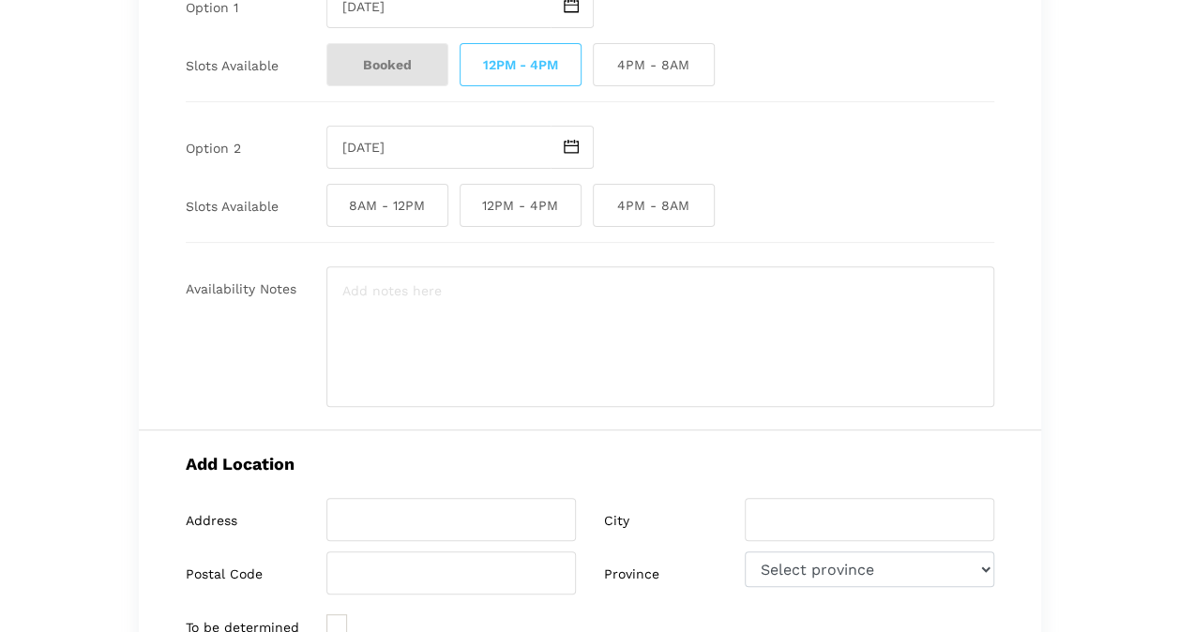
scroll to position [0, 0]
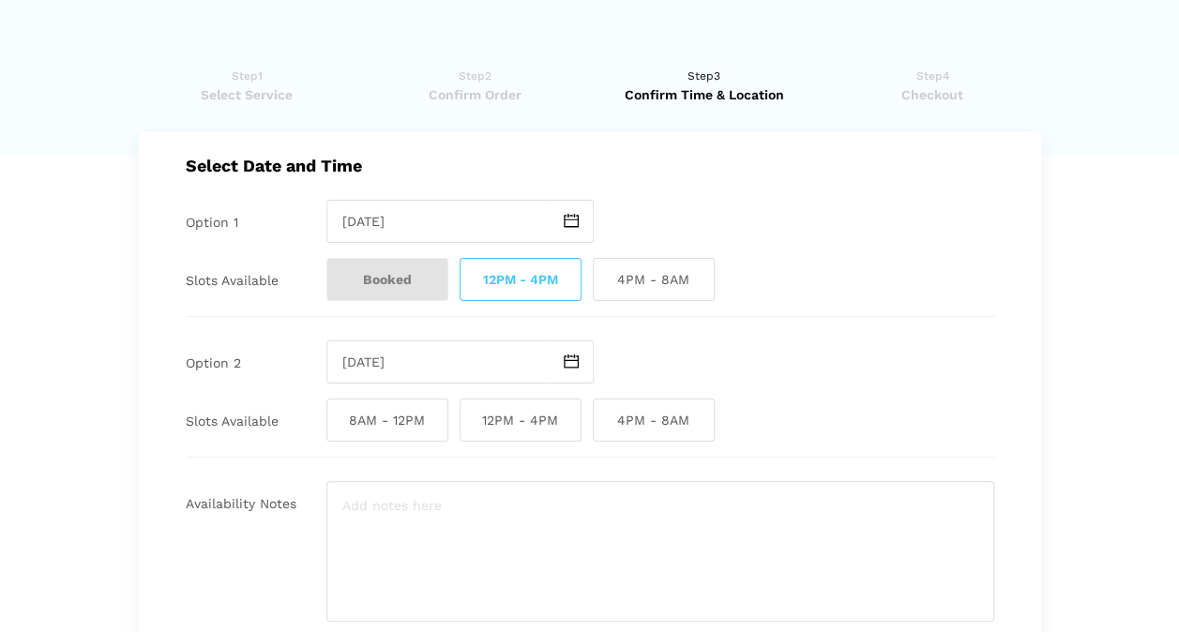
click at [461, 75] on link "Step2 Confirm Order" at bounding box center [475, 86] width 217 height 38
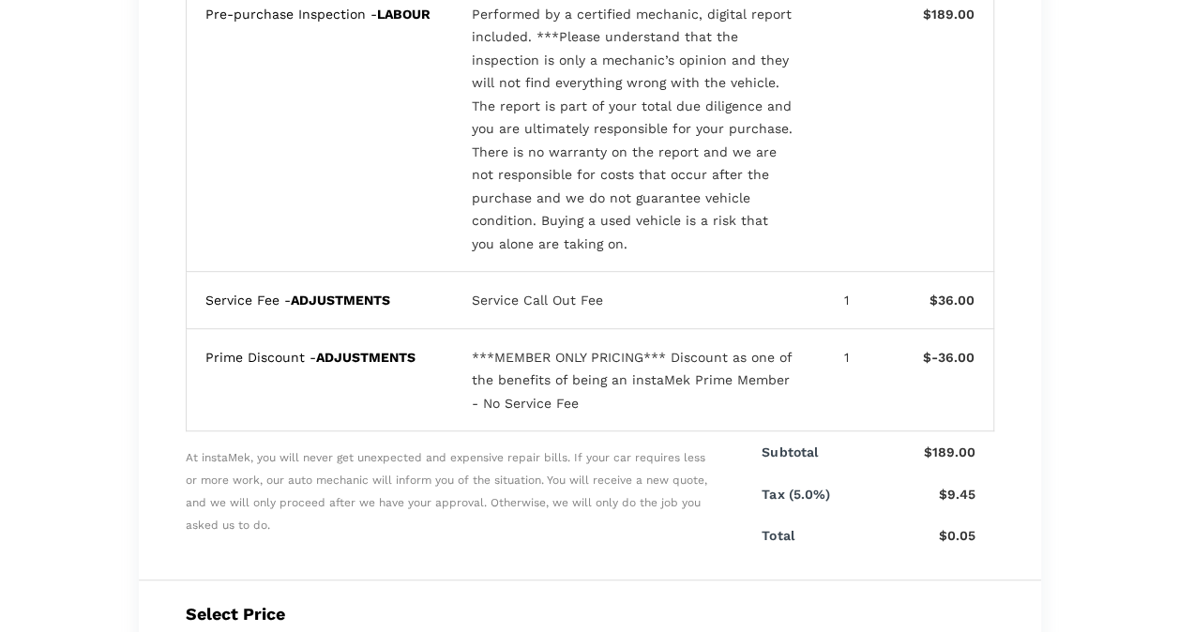
scroll to position [307, 0]
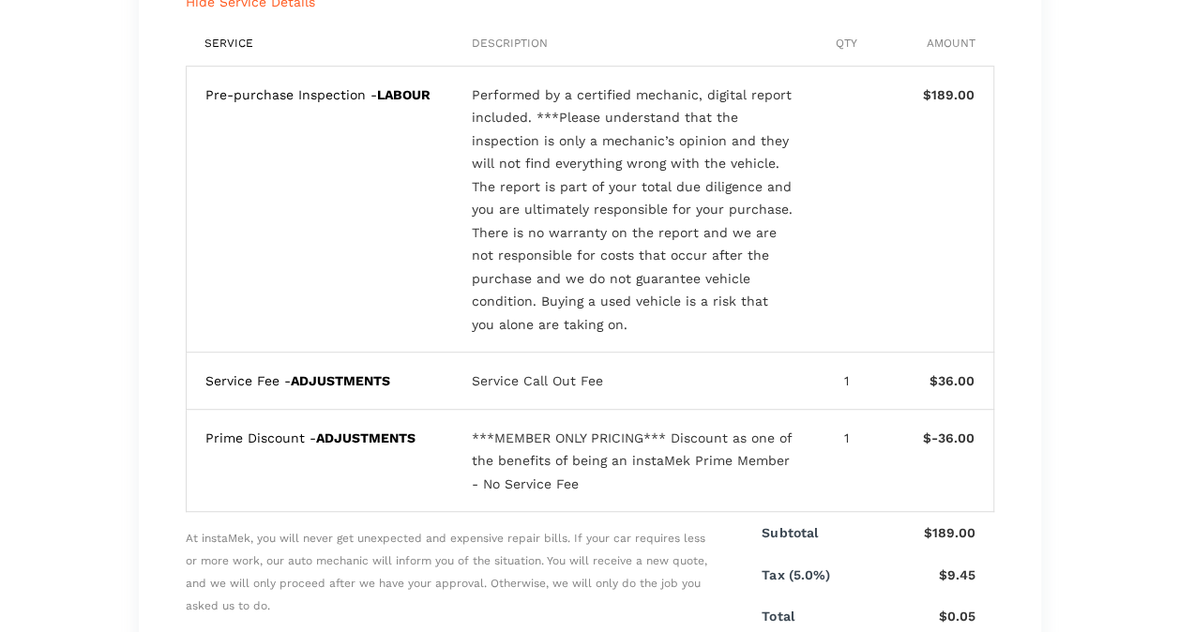
click at [566, 373] on div "Service Call Out Fee" at bounding box center [633, 380] width 323 height 23
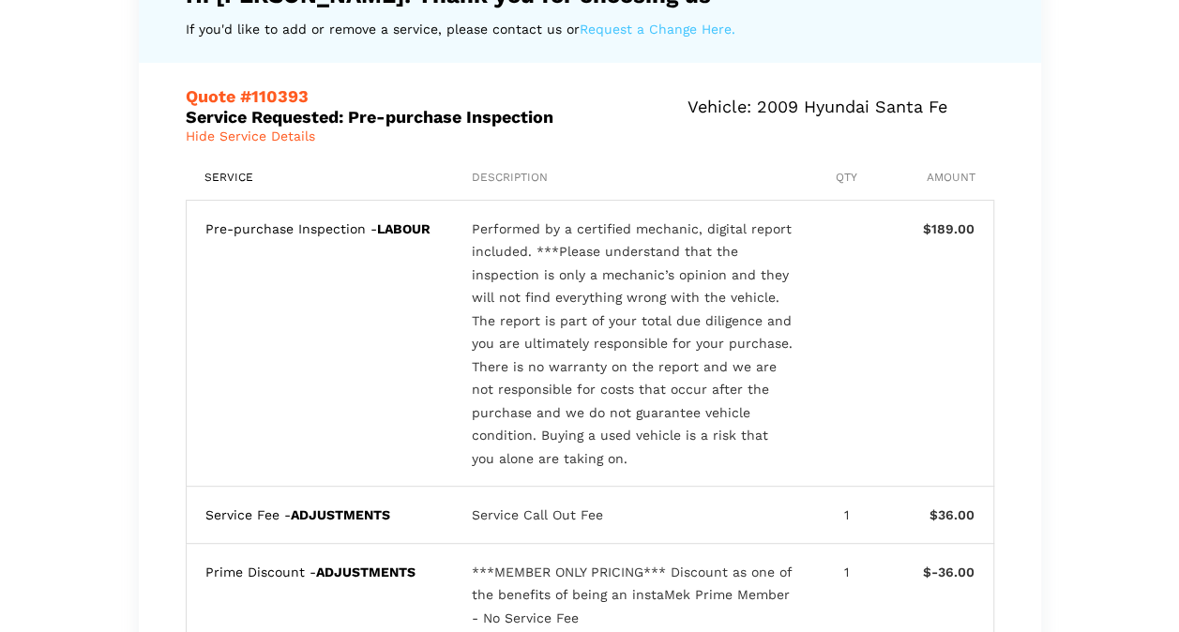
scroll to position [0, 0]
